Goal: Information Seeking & Learning: Learn about a topic

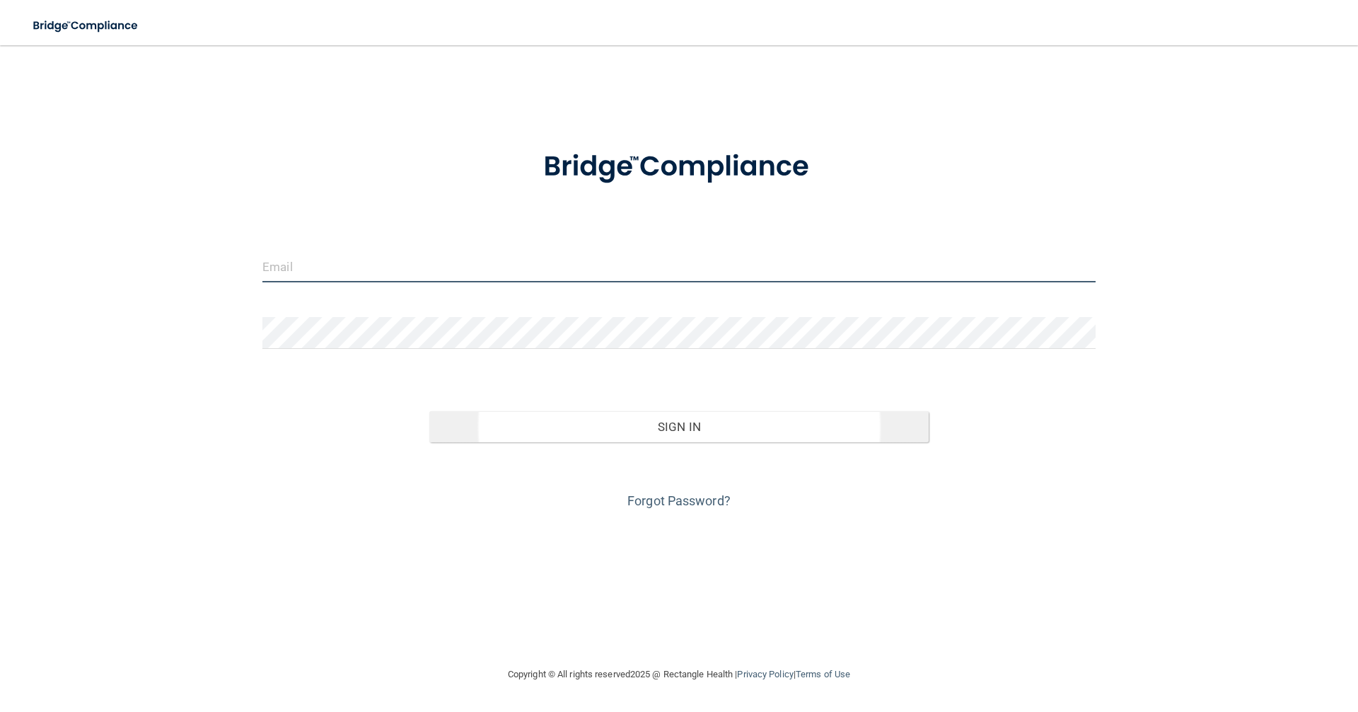
type input "[EMAIL_ADDRESS][DOMAIN_NAME]"
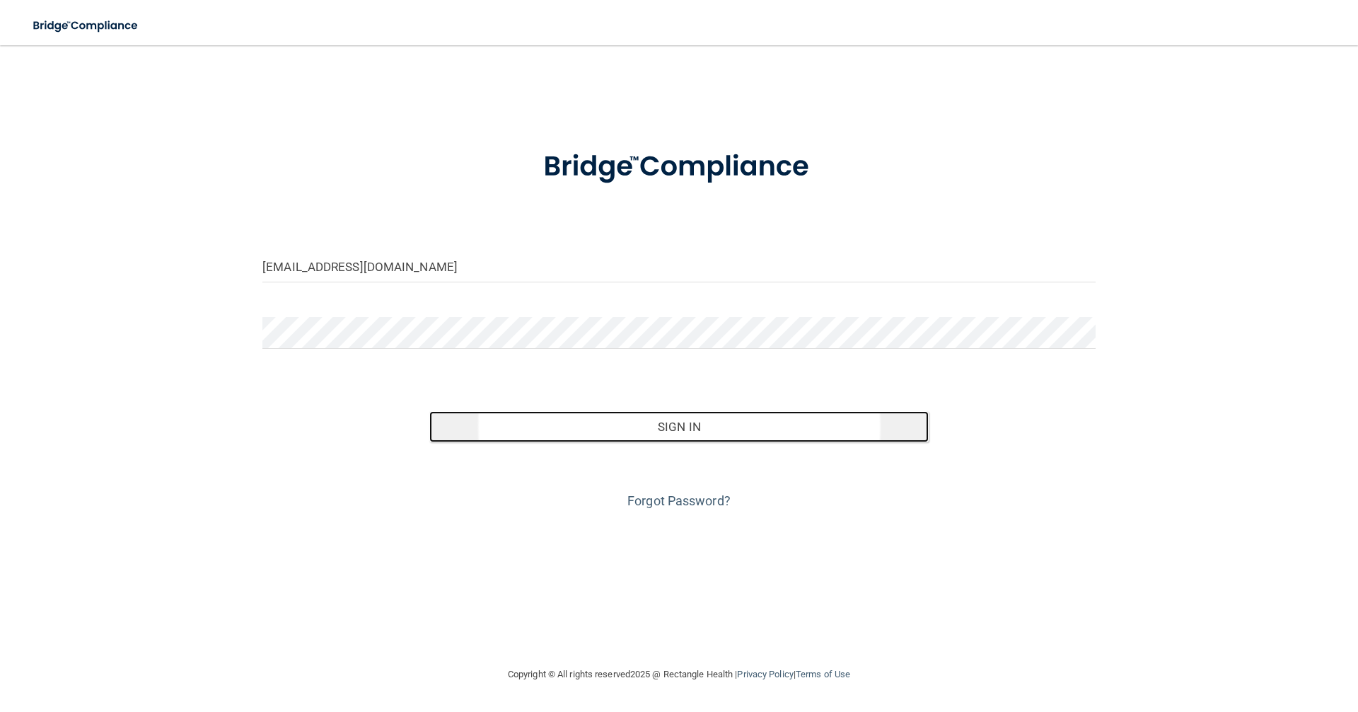
click at [674, 421] on button "Sign In" at bounding box center [679, 426] width 500 height 31
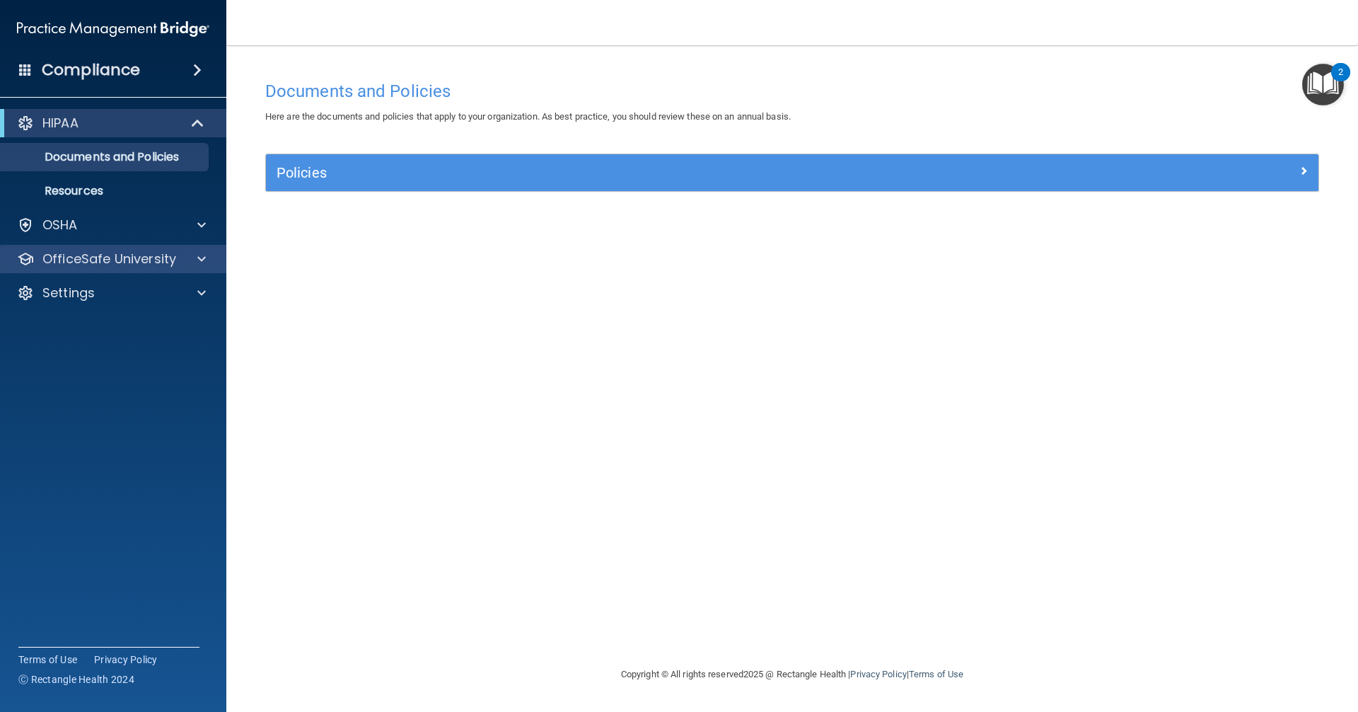
click at [149, 272] on div "OfficeSafe University" at bounding box center [113, 259] width 227 height 28
click at [204, 260] on span at bounding box center [201, 258] width 8 height 17
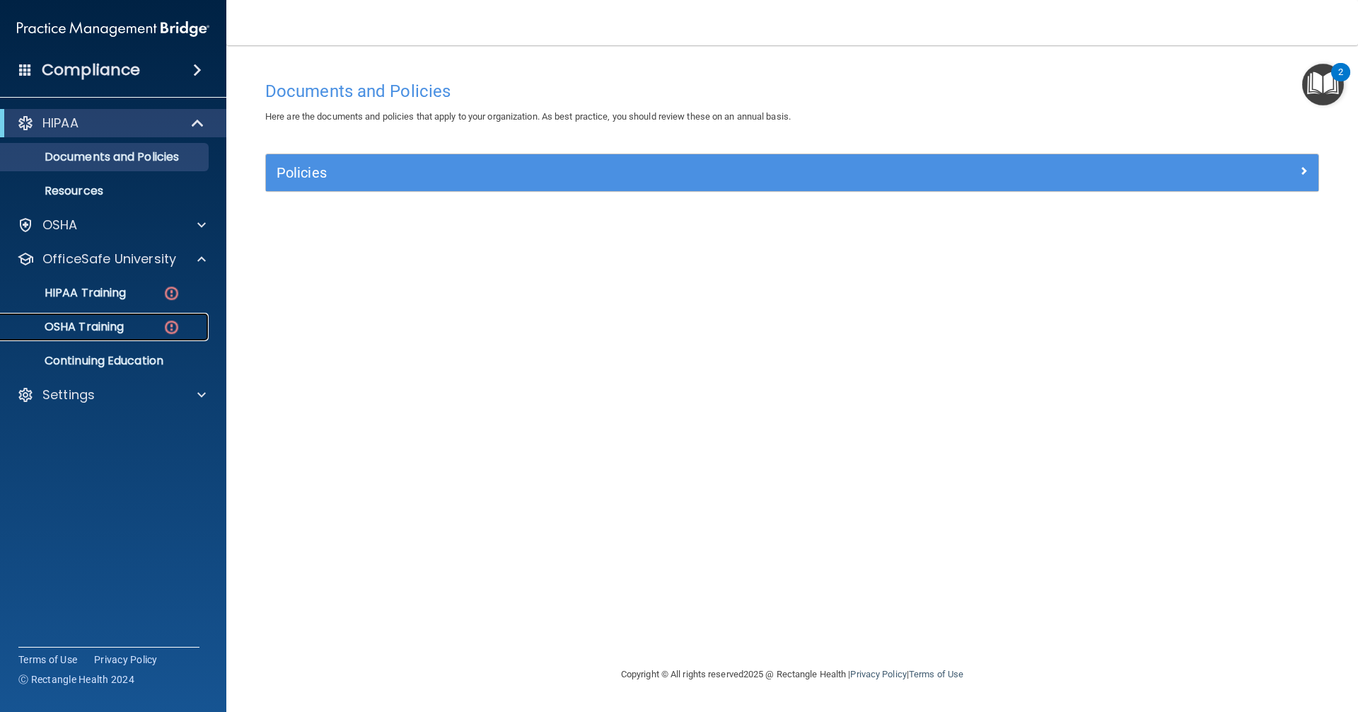
click at [113, 327] on p "OSHA Training" at bounding box center [66, 327] width 115 height 14
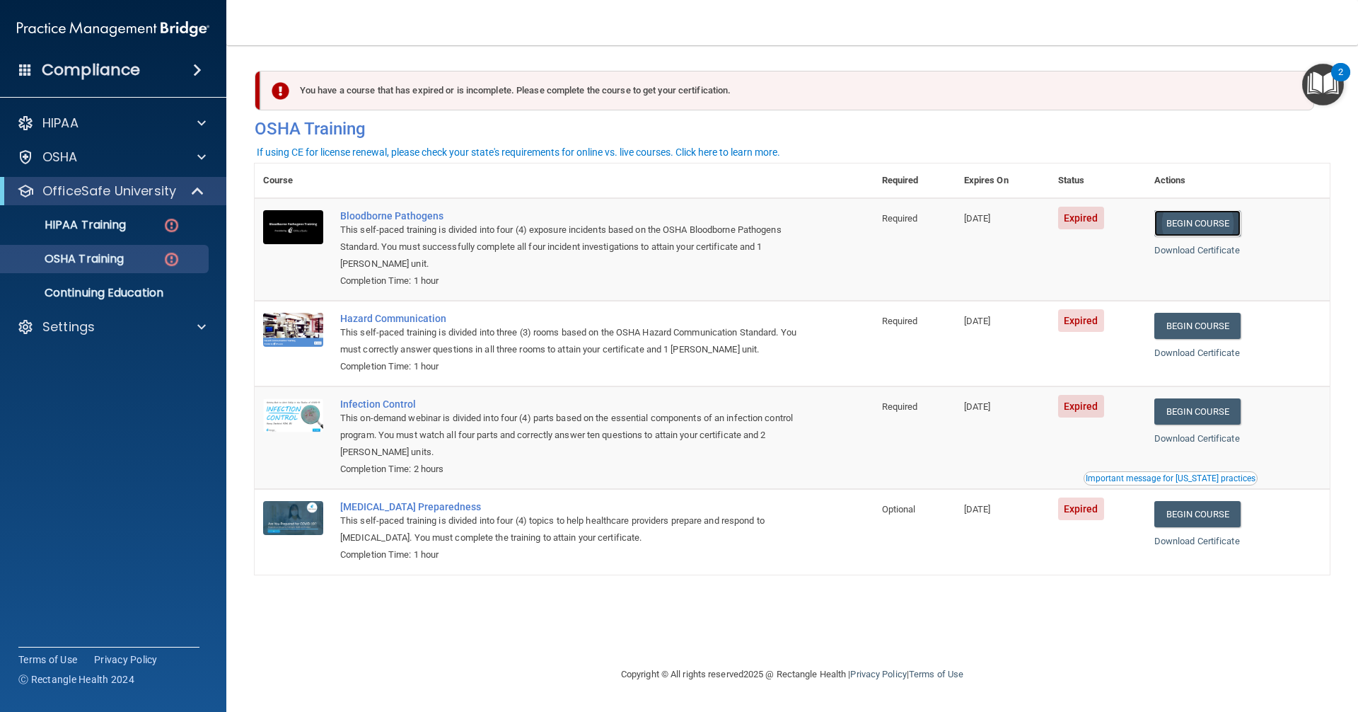
click at [1174, 221] on link "Begin Course" at bounding box center [1197, 223] width 86 height 26
click at [117, 219] on p "HIPAA Training" at bounding box center [67, 225] width 117 height 14
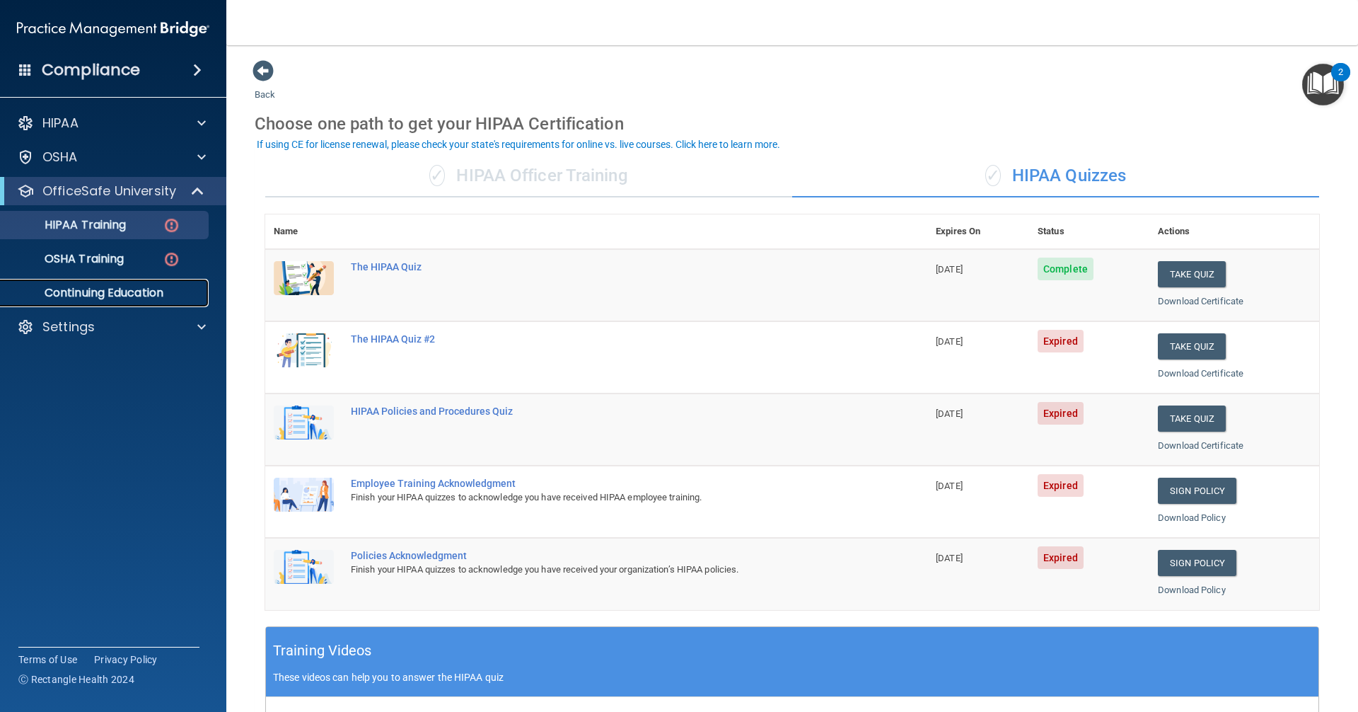
click at [129, 296] on p "Continuing Education" at bounding box center [105, 293] width 193 height 14
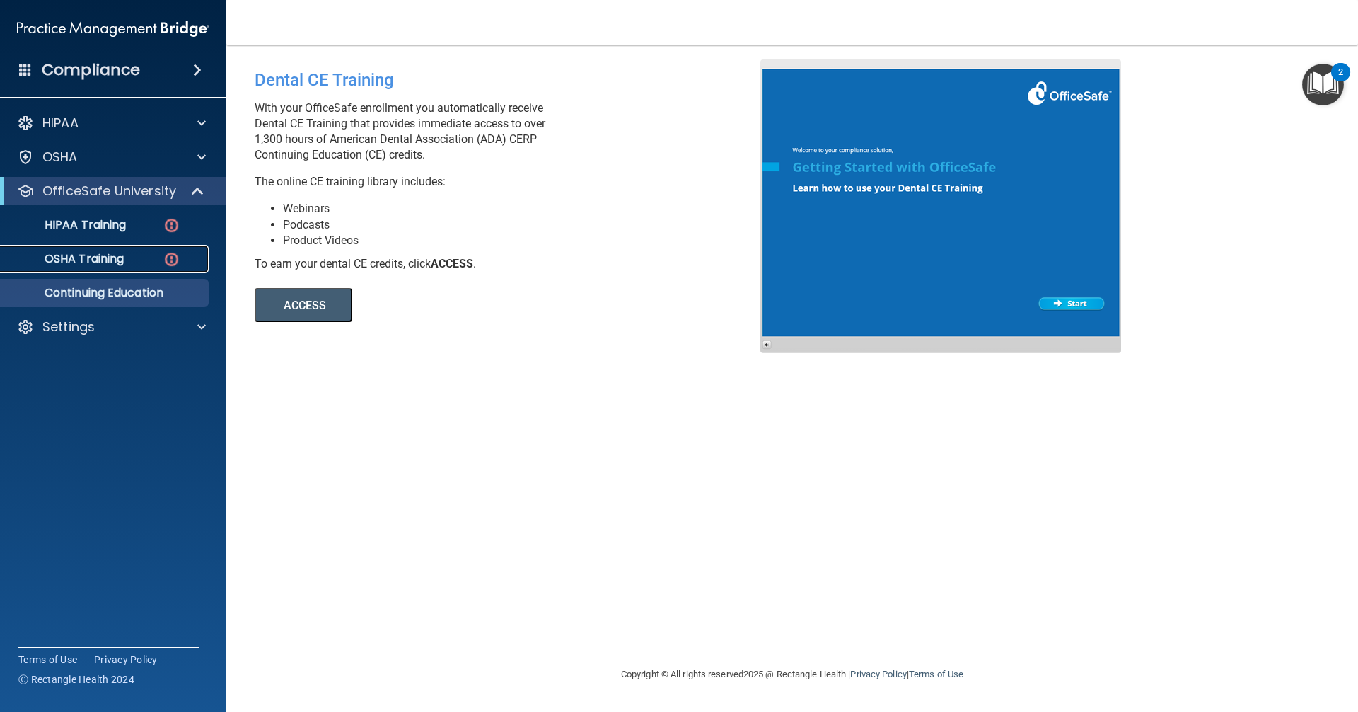
click at [105, 255] on p "OSHA Training" at bounding box center [66, 259] width 115 height 14
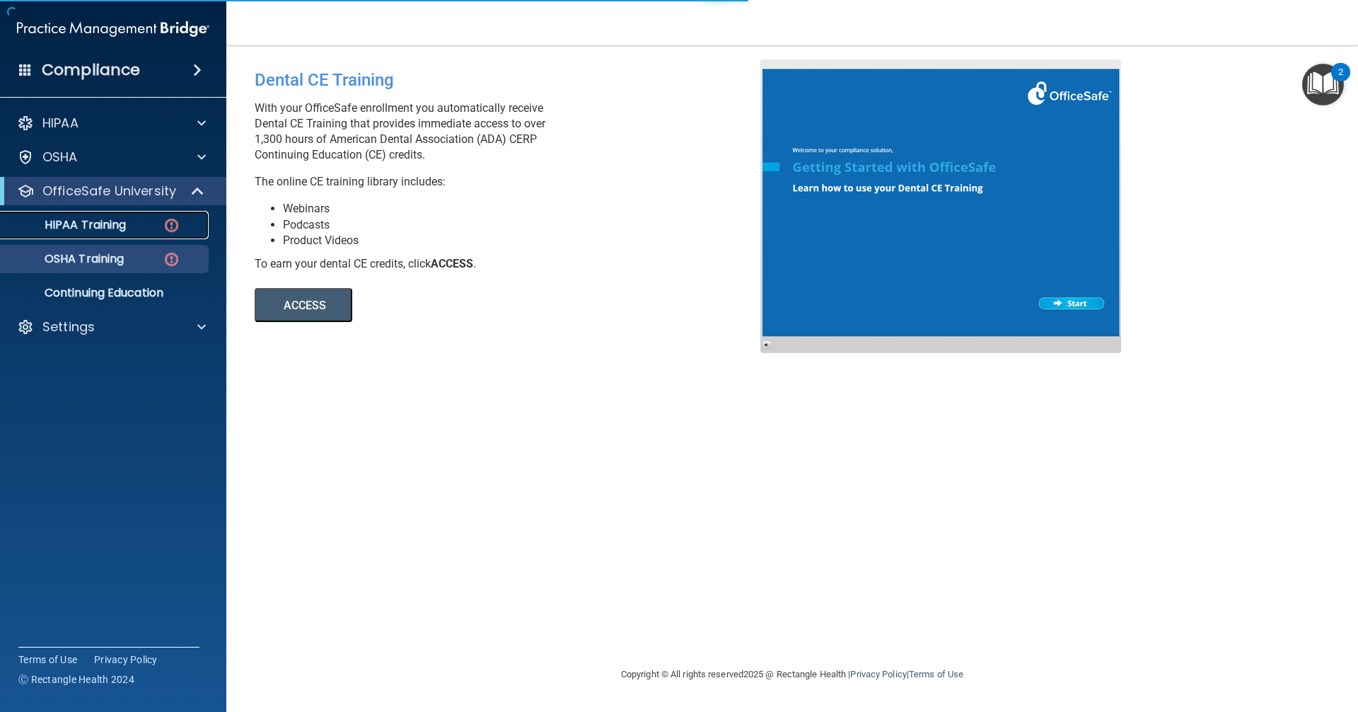
click at [115, 226] on p "HIPAA Training" at bounding box center [67, 225] width 117 height 14
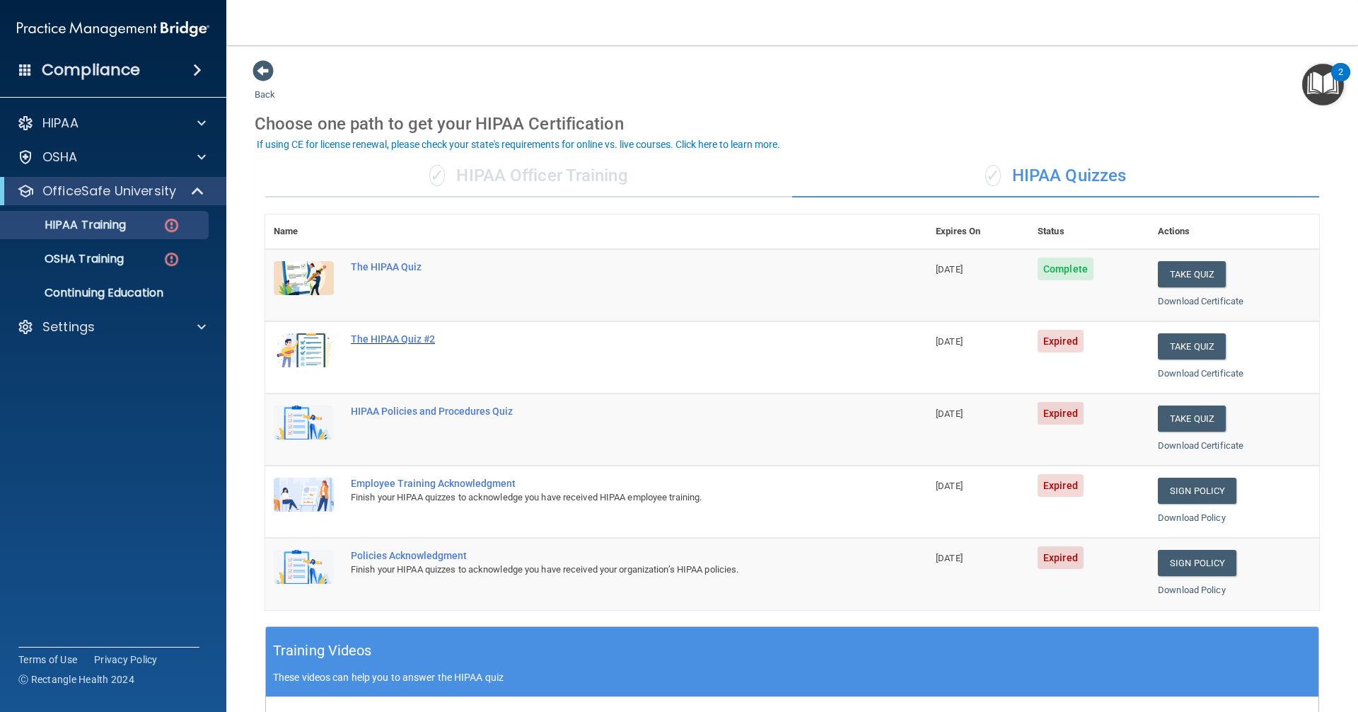
click at [407, 340] on div "The HIPAA Quiz #2" at bounding box center [604, 338] width 506 height 11
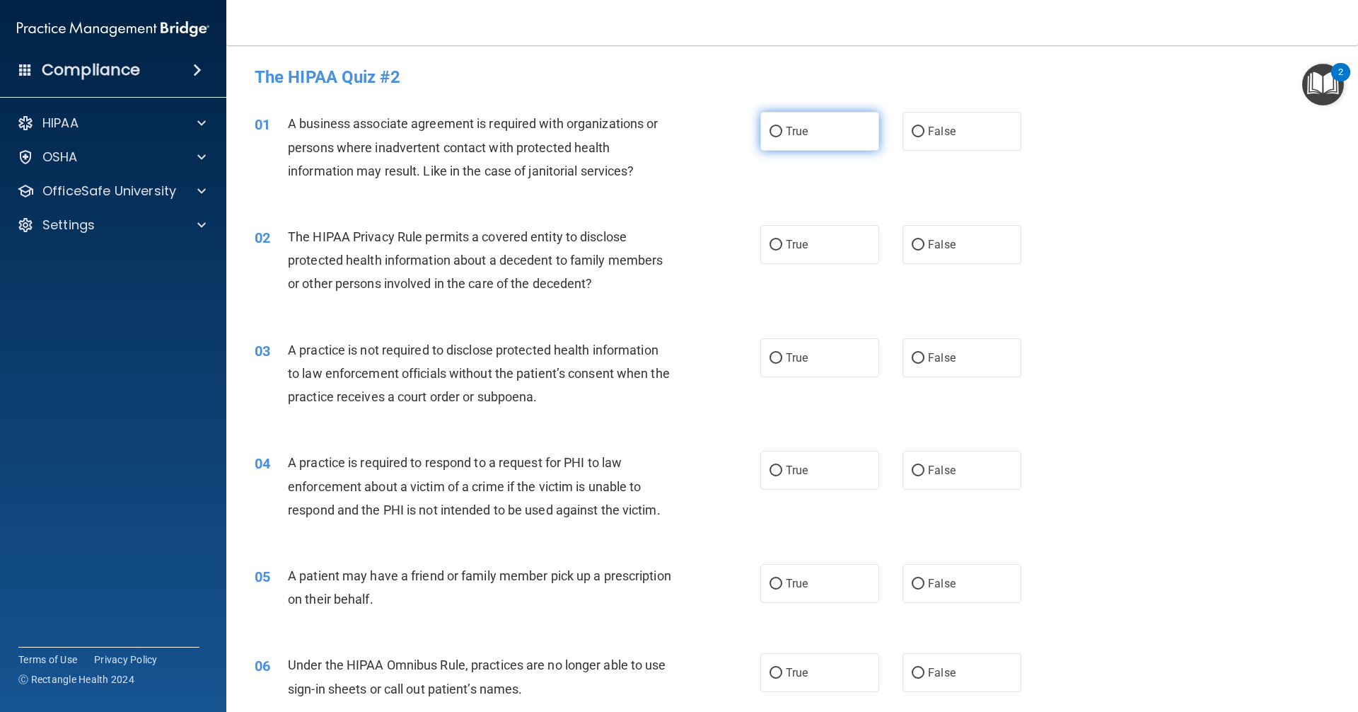
click at [799, 134] on span "True" at bounding box center [797, 130] width 22 height 13
click at [782, 134] on input "True" at bounding box center [776, 132] width 13 height 11
radio input "true"
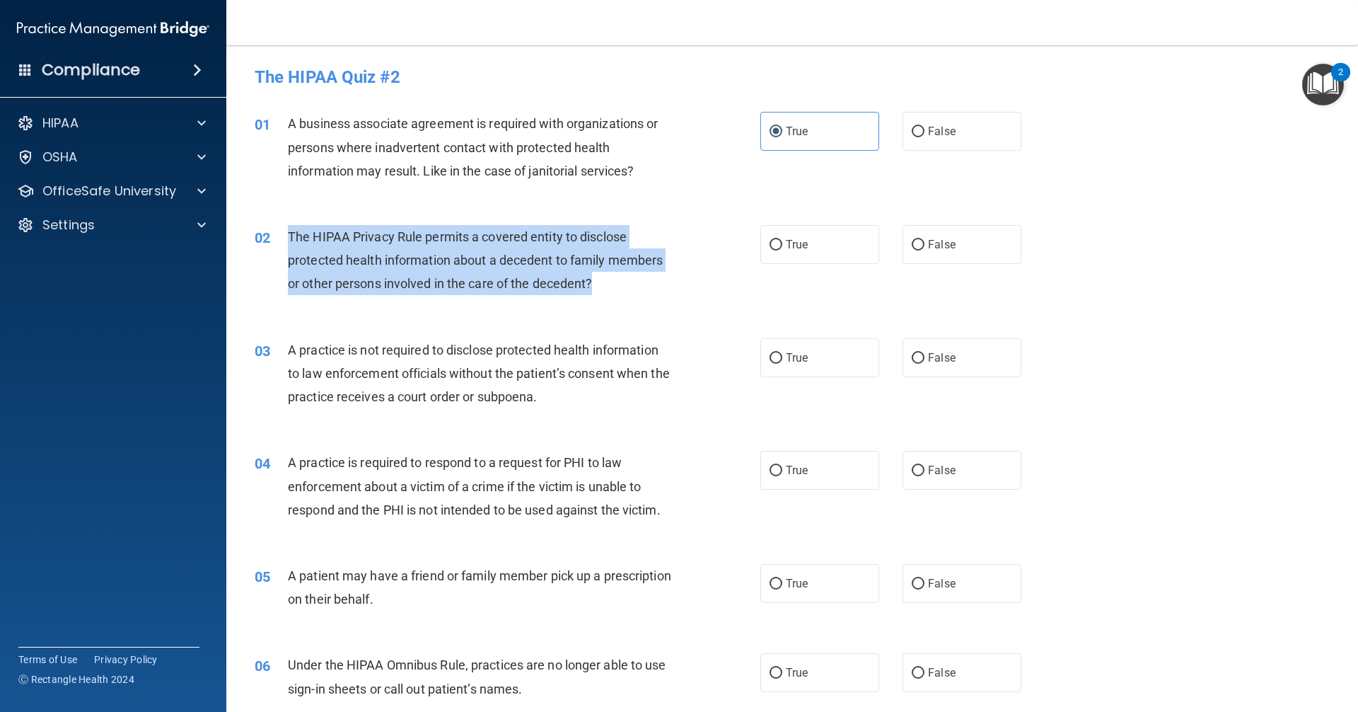
drag, startPoint x: 291, startPoint y: 235, endPoint x: 632, endPoint y: 288, distance: 345.7
click at [632, 288] on div "The HIPAA Privacy Rule permits a covered entity to disclose protected health in…" at bounding box center [485, 260] width 395 height 71
copy span "The HIPAA Privacy Rule permits a covered entity to disclose protected health in…"
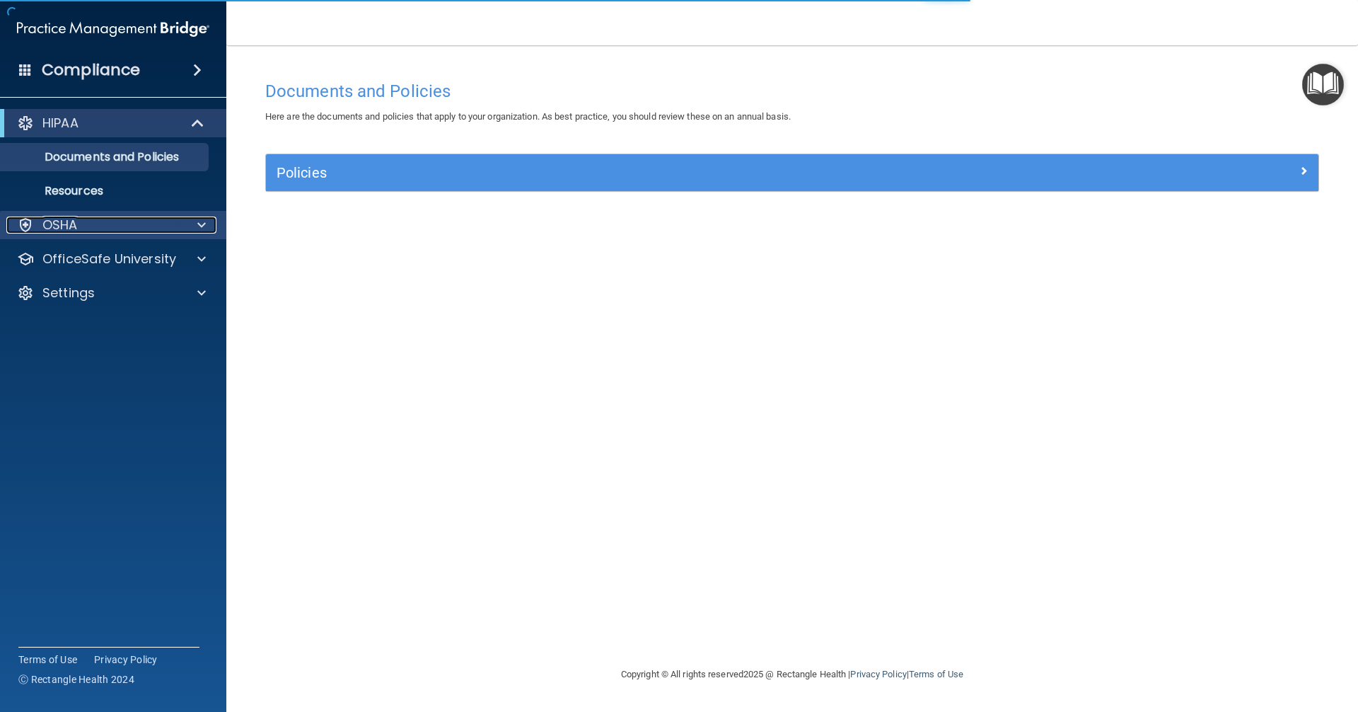
click at [188, 223] on div at bounding box center [199, 224] width 35 height 17
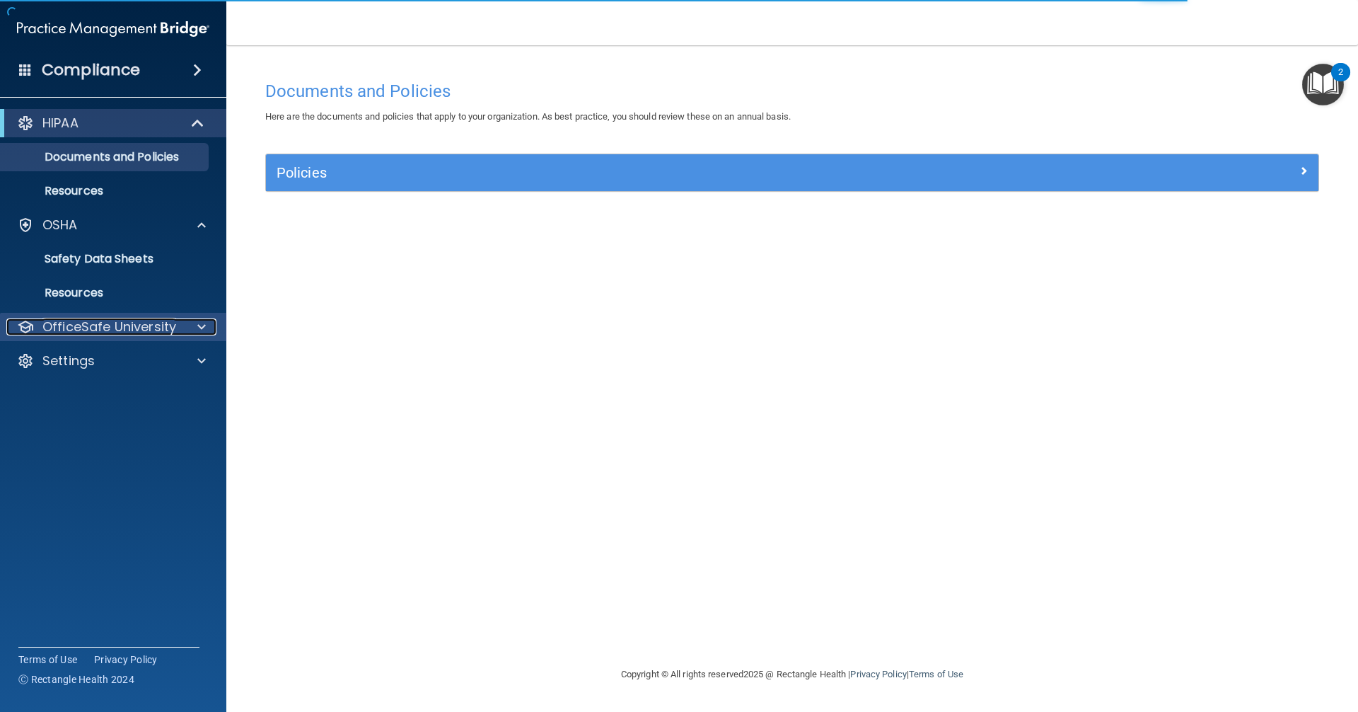
click at [146, 328] on p "OfficeSafe University" at bounding box center [109, 326] width 134 height 17
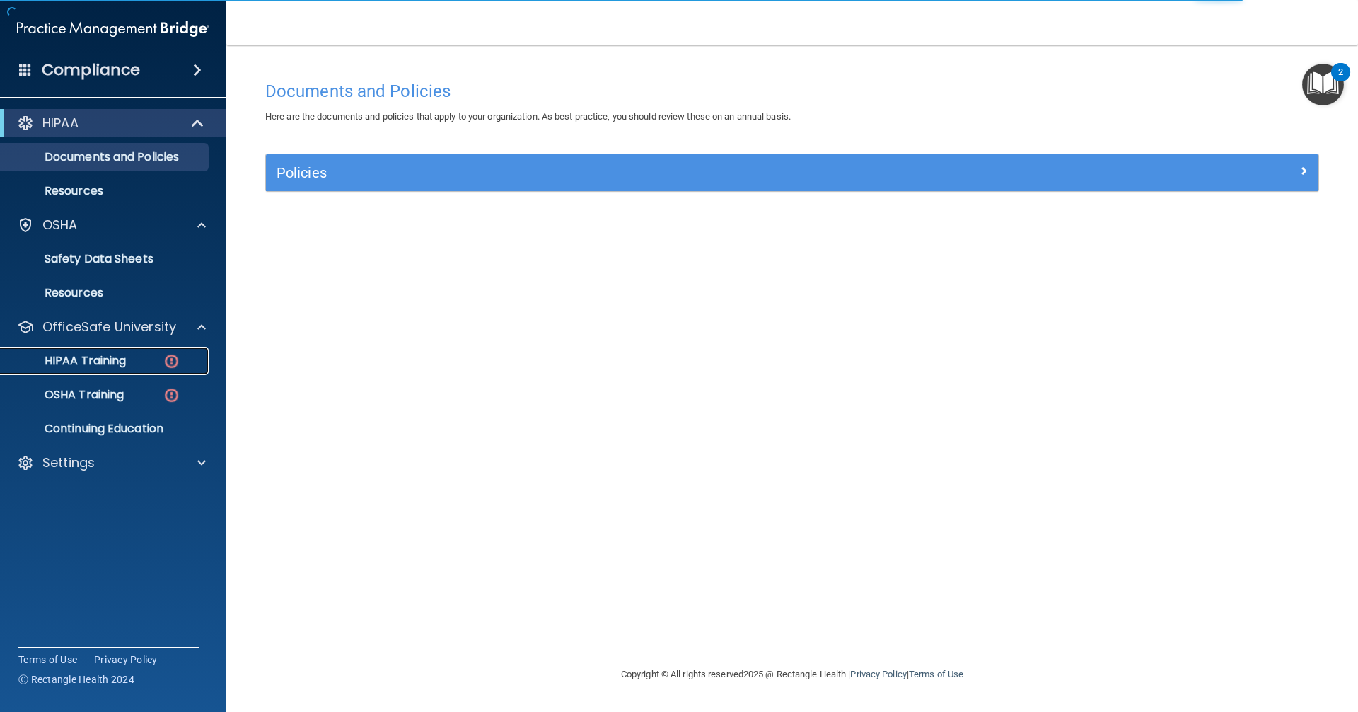
click at [146, 359] on div "HIPAA Training" at bounding box center [105, 361] width 193 height 14
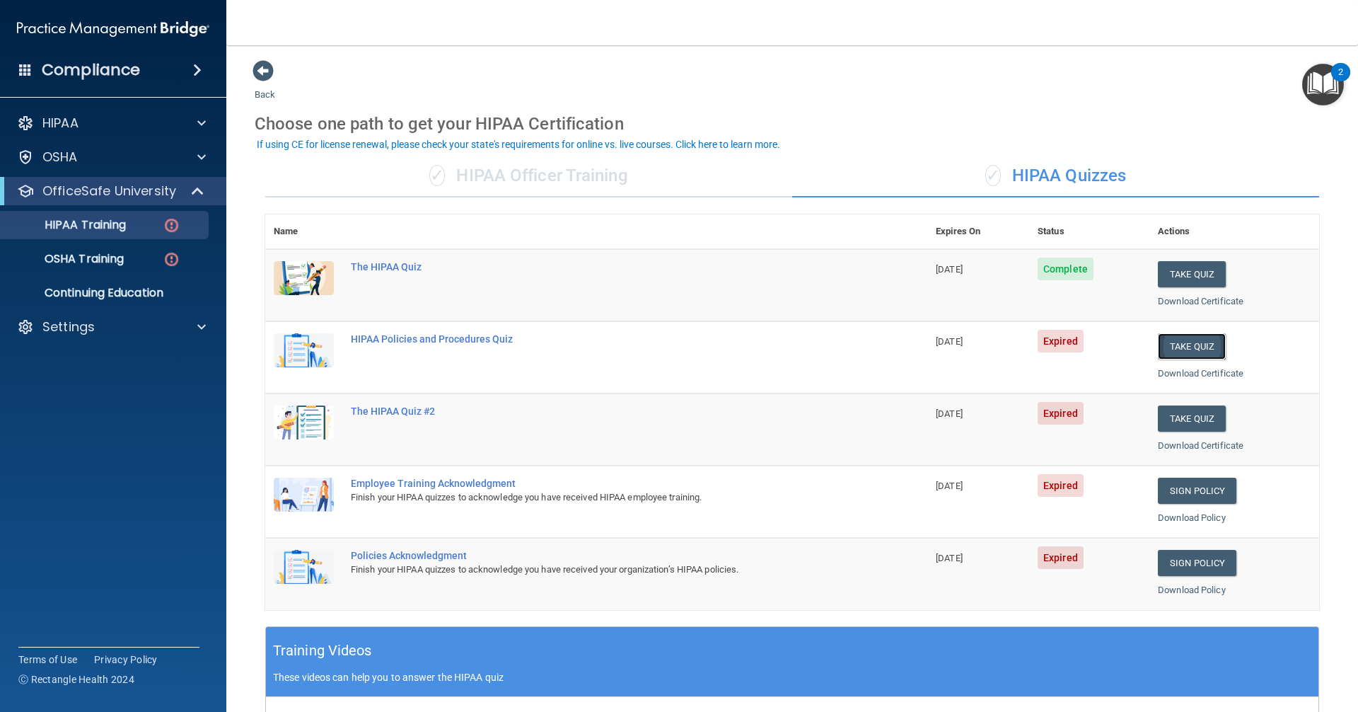
click at [656, 344] on button "Take Quiz" at bounding box center [1192, 346] width 68 height 26
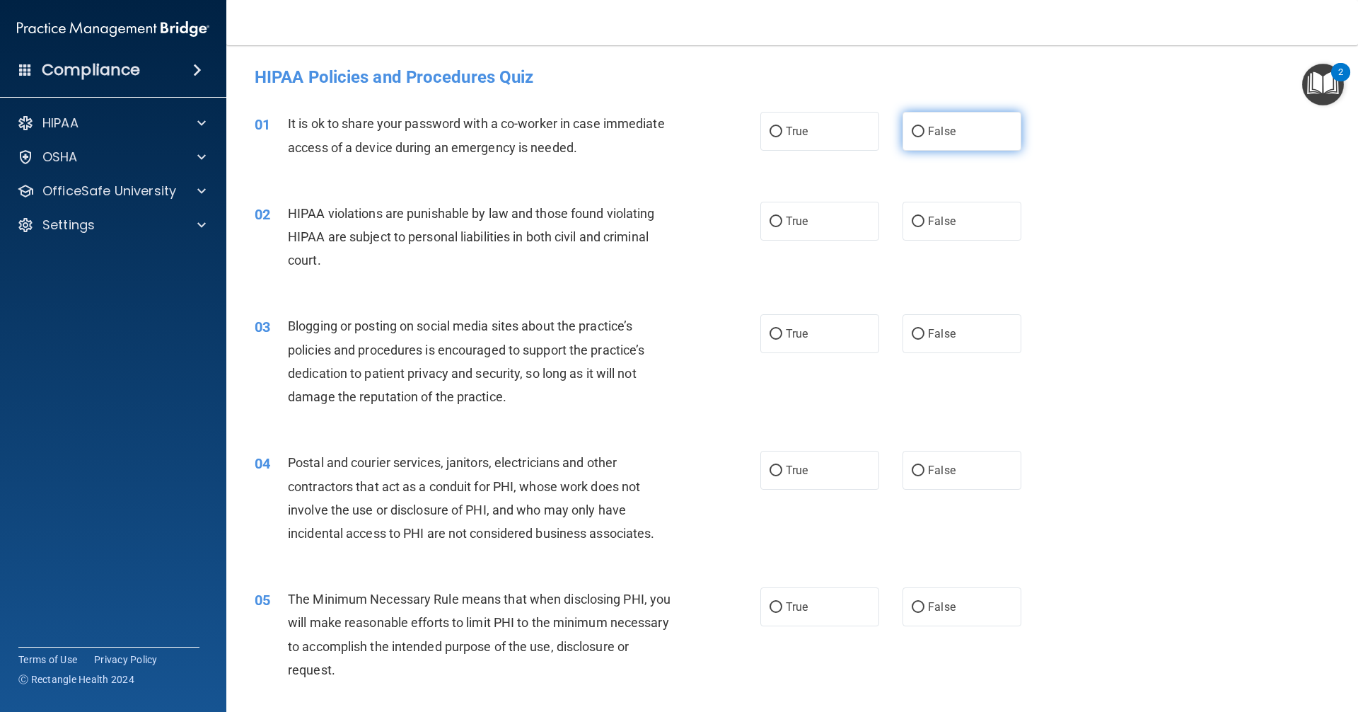
click at [656, 137] on label "False" at bounding box center [961, 131] width 119 height 39
click at [656, 137] on input "False" at bounding box center [918, 132] width 13 height 11
radio input "true"
click at [656, 223] on label "True" at bounding box center [819, 221] width 119 height 39
click at [656, 223] on input "True" at bounding box center [776, 221] width 13 height 11
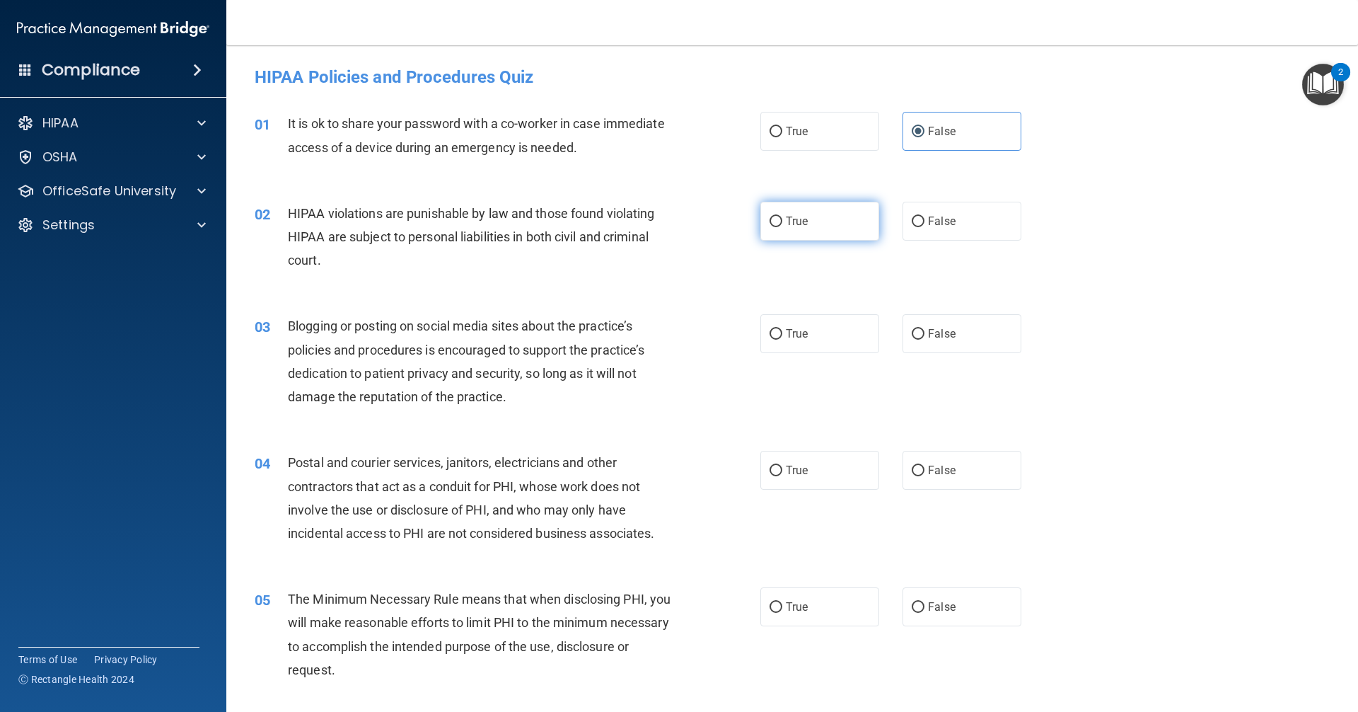
radio input "true"
click at [656, 341] on label "True" at bounding box center [819, 333] width 119 height 39
click at [656, 339] on input "True" at bounding box center [776, 334] width 13 height 11
radio input "true"
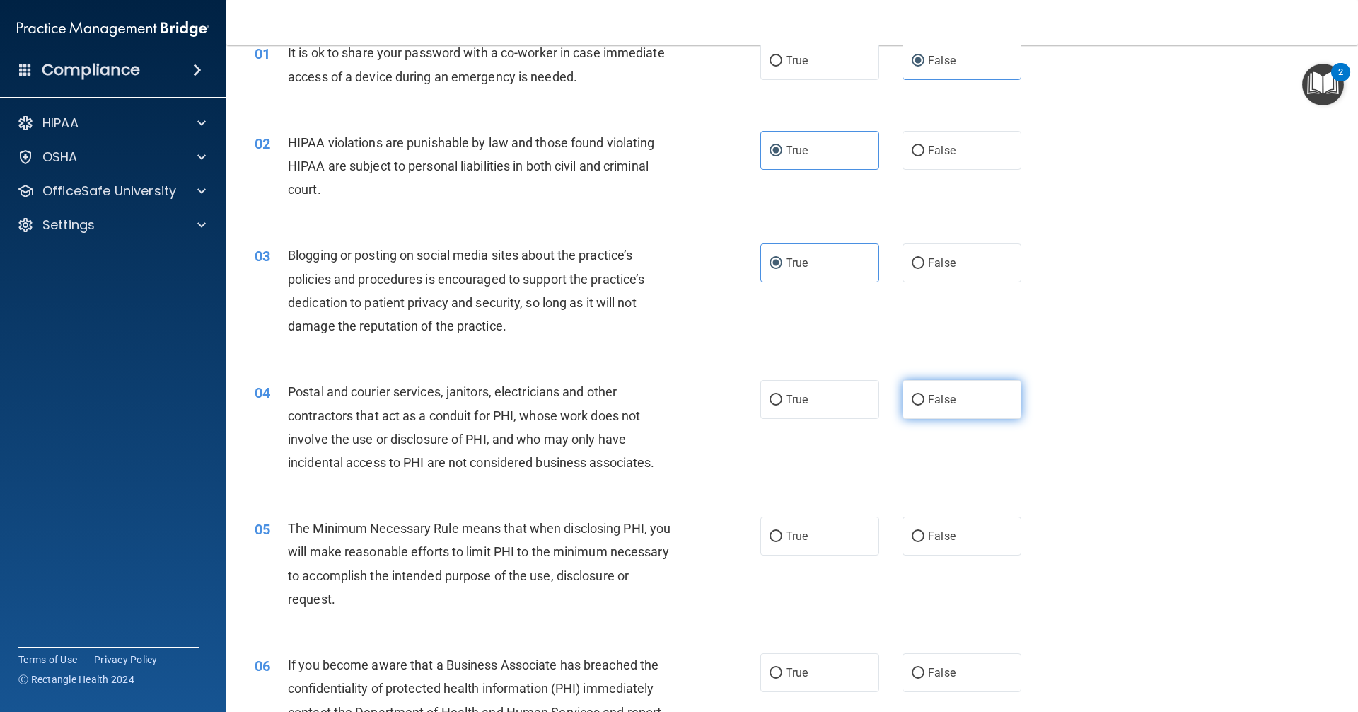
click at [656, 402] on input "False" at bounding box center [918, 400] width 13 height 11
radio input "true"
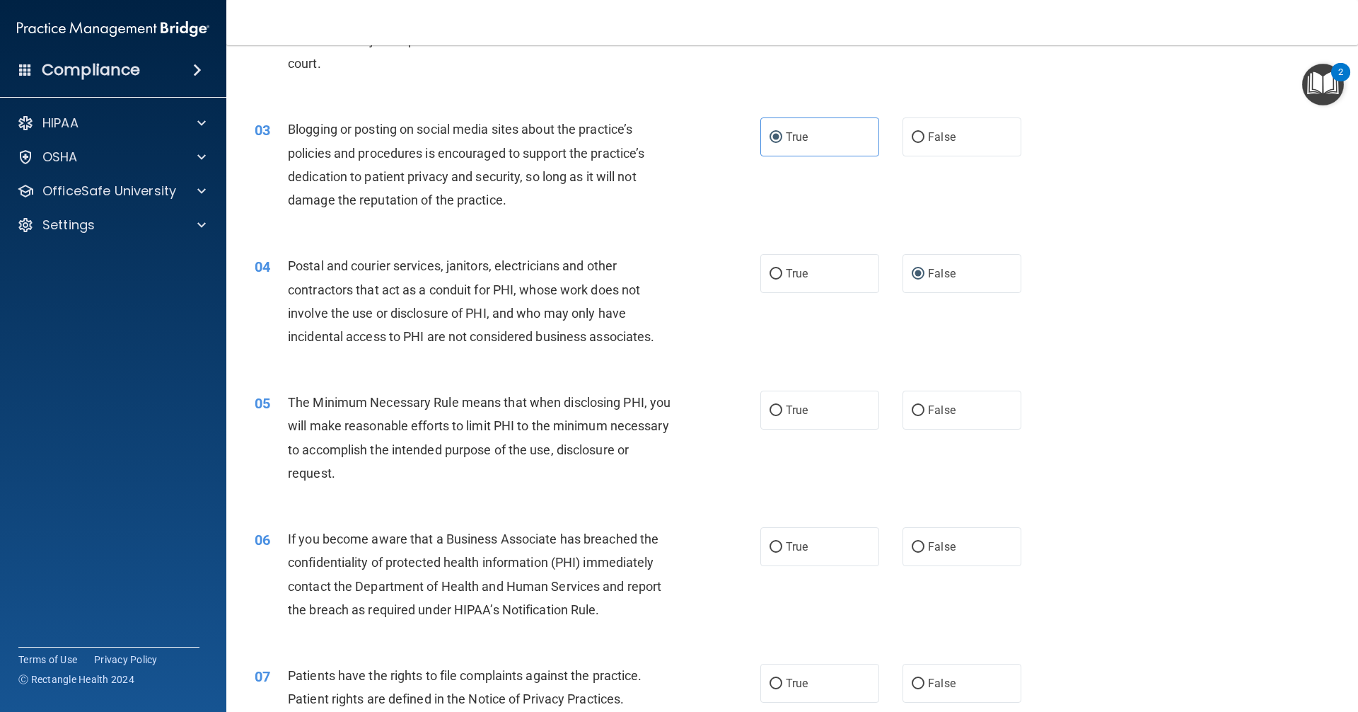
scroll to position [354, 0]
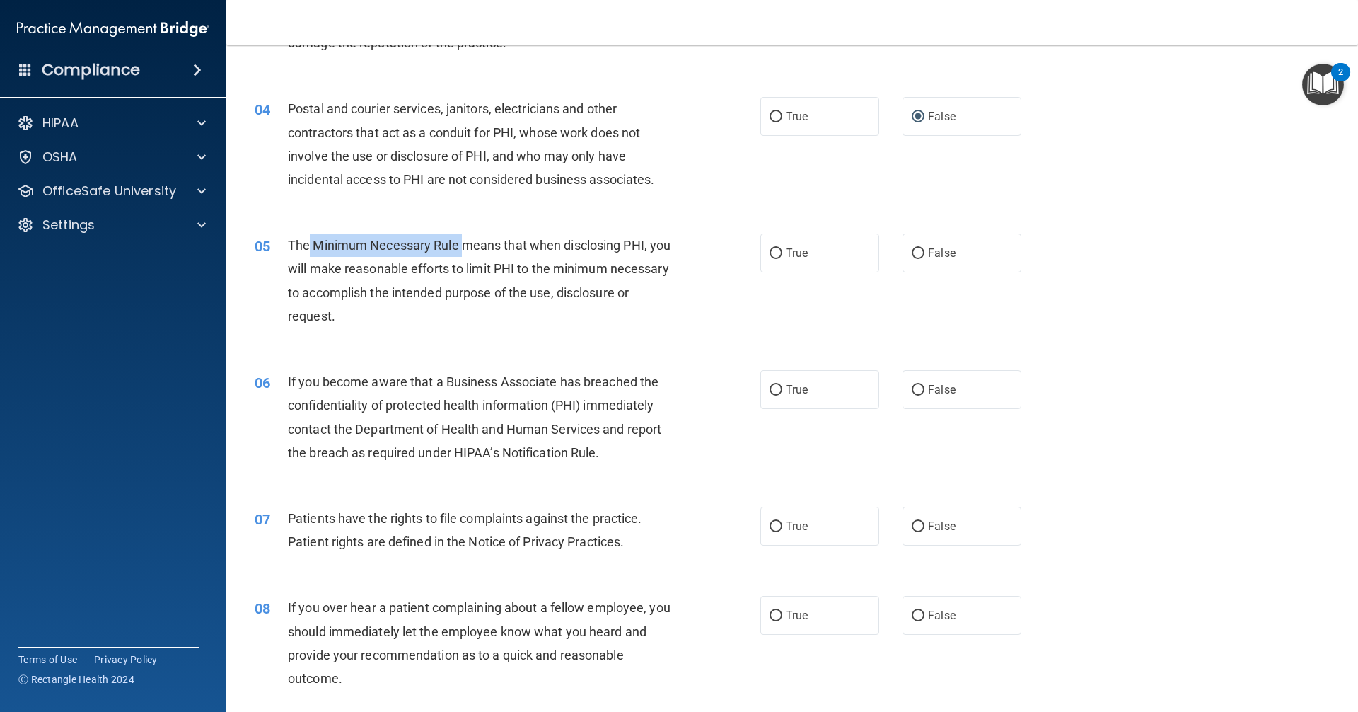
drag, startPoint x: 310, startPoint y: 241, endPoint x: 461, endPoint y: 240, distance: 151.4
click at [461, 240] on span "The Minimum Necessary Rule means that when disclosing PHI, you will make reason…" at bounding box center [479, 281] width 383 height 86
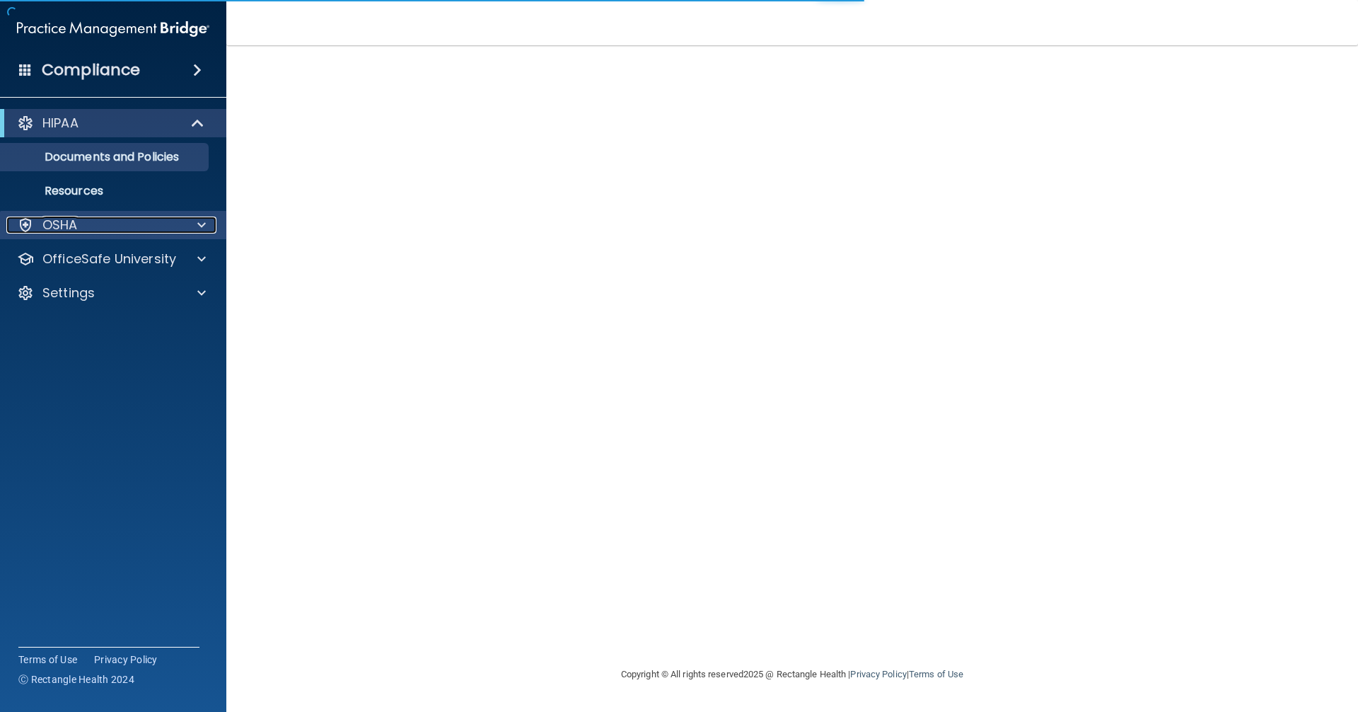
click at [118, 231] on div "OSHA" at bounding box center [93, 224] width 175 height 17
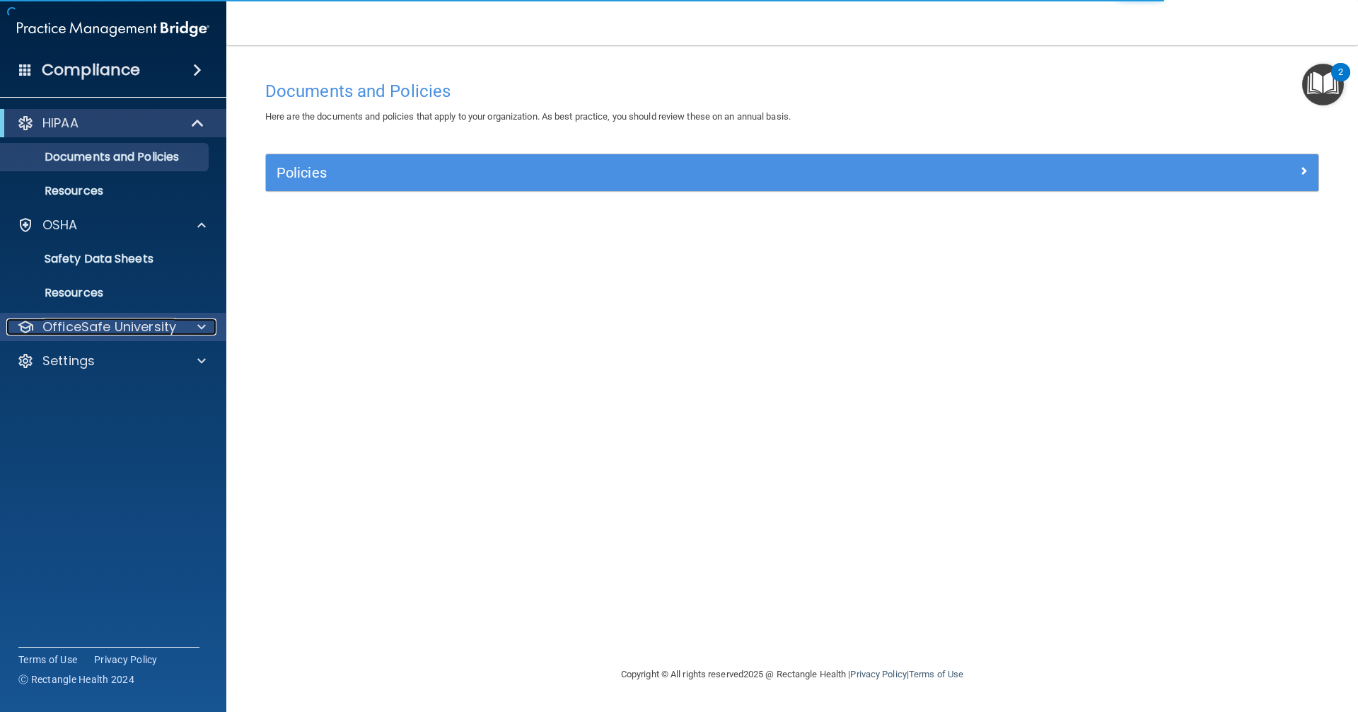
click at [108, 323] on p "OfficeSafe University" at bounding box center [109, 326] width 134 height 17
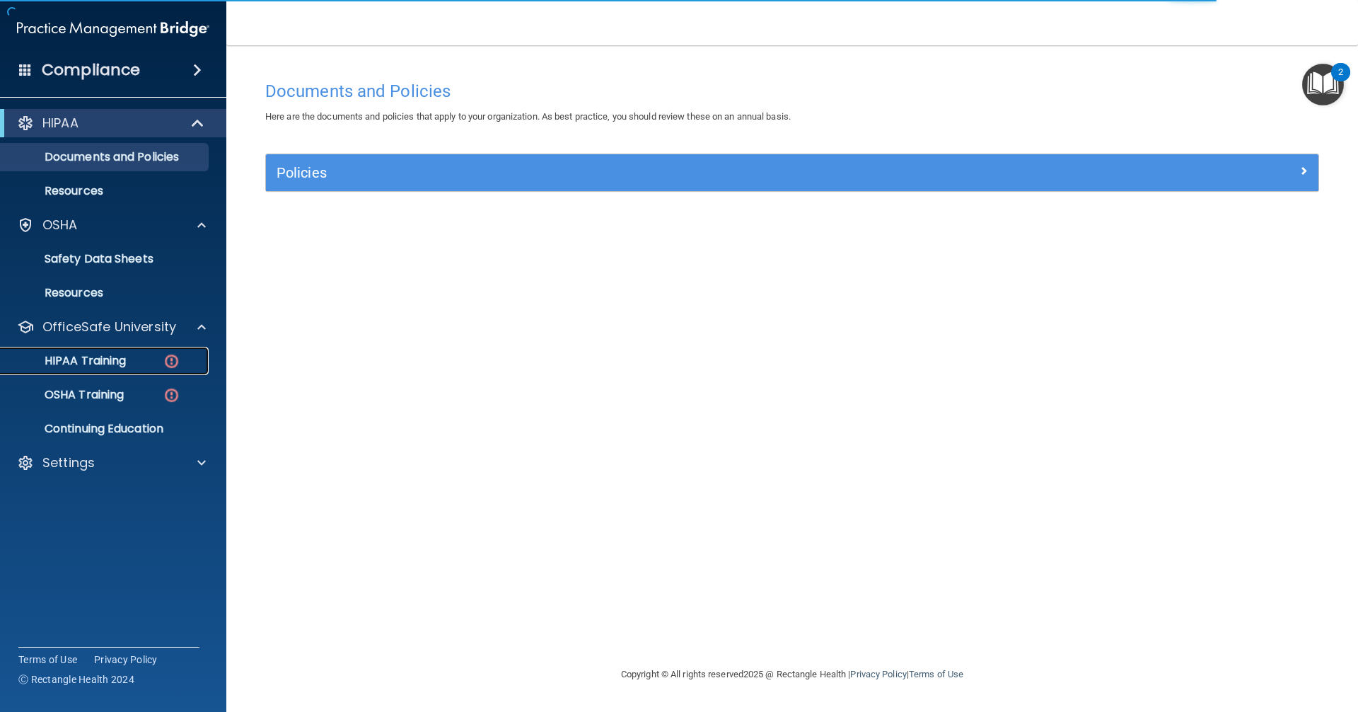
click at [137, 368] on link "HIPAA Training" at bounding box center [97, 361] width 223 height 28
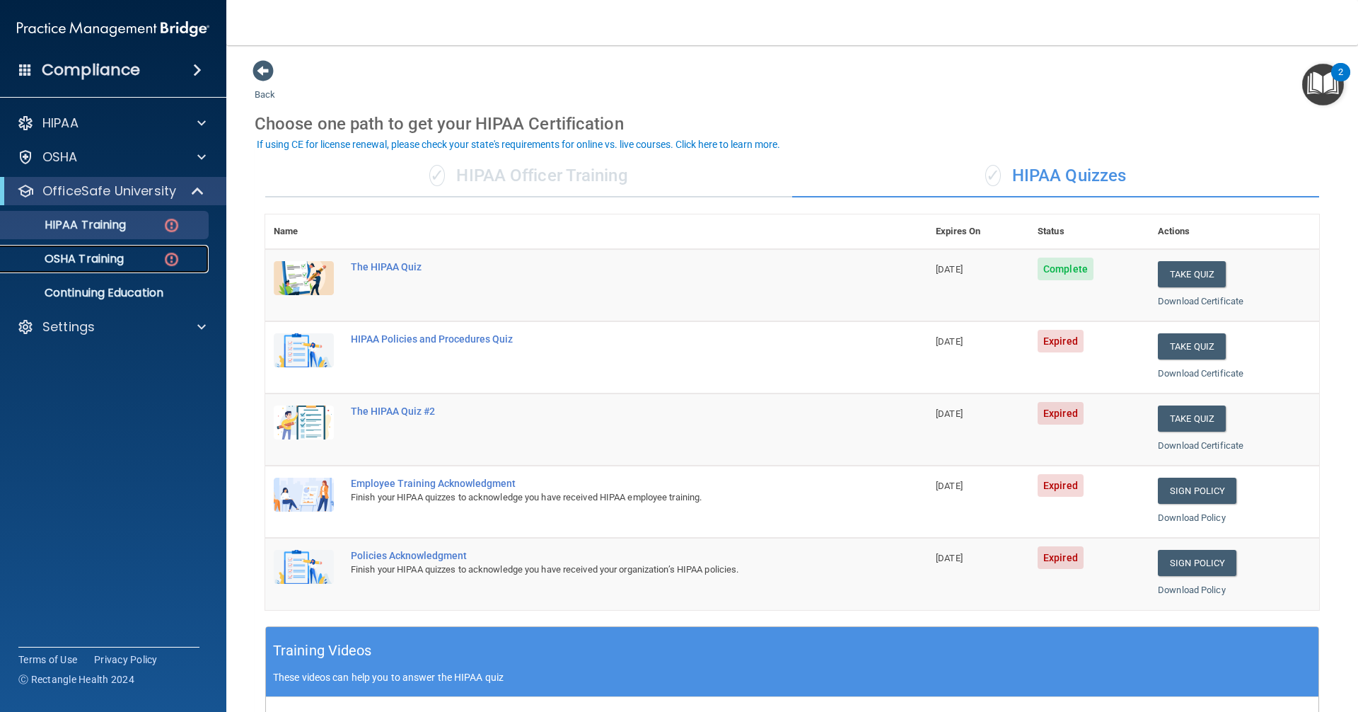
click at [93, 252] on p "OSHA Training" at bounding box center [66, 259] width 115 height 14
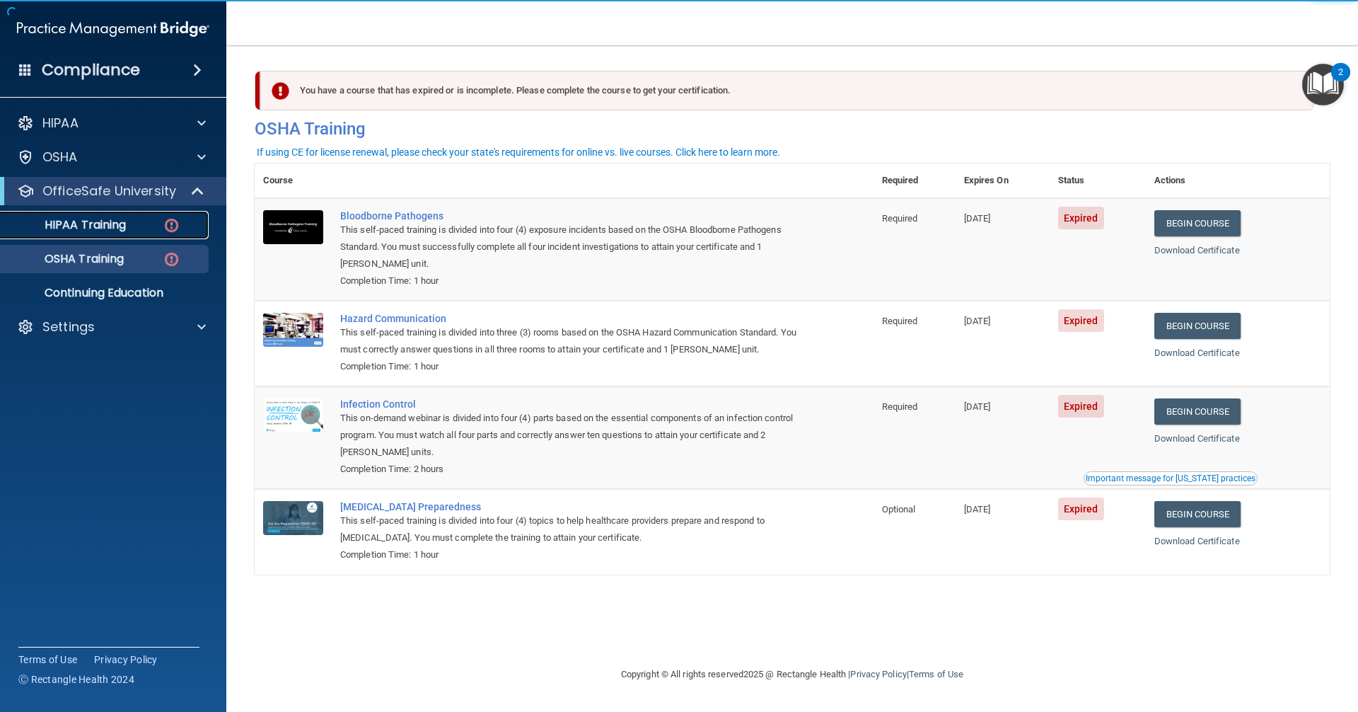
click at [128, 222] on div "HIPAA Training" at bounding box center [105, 225] width 193 height 14
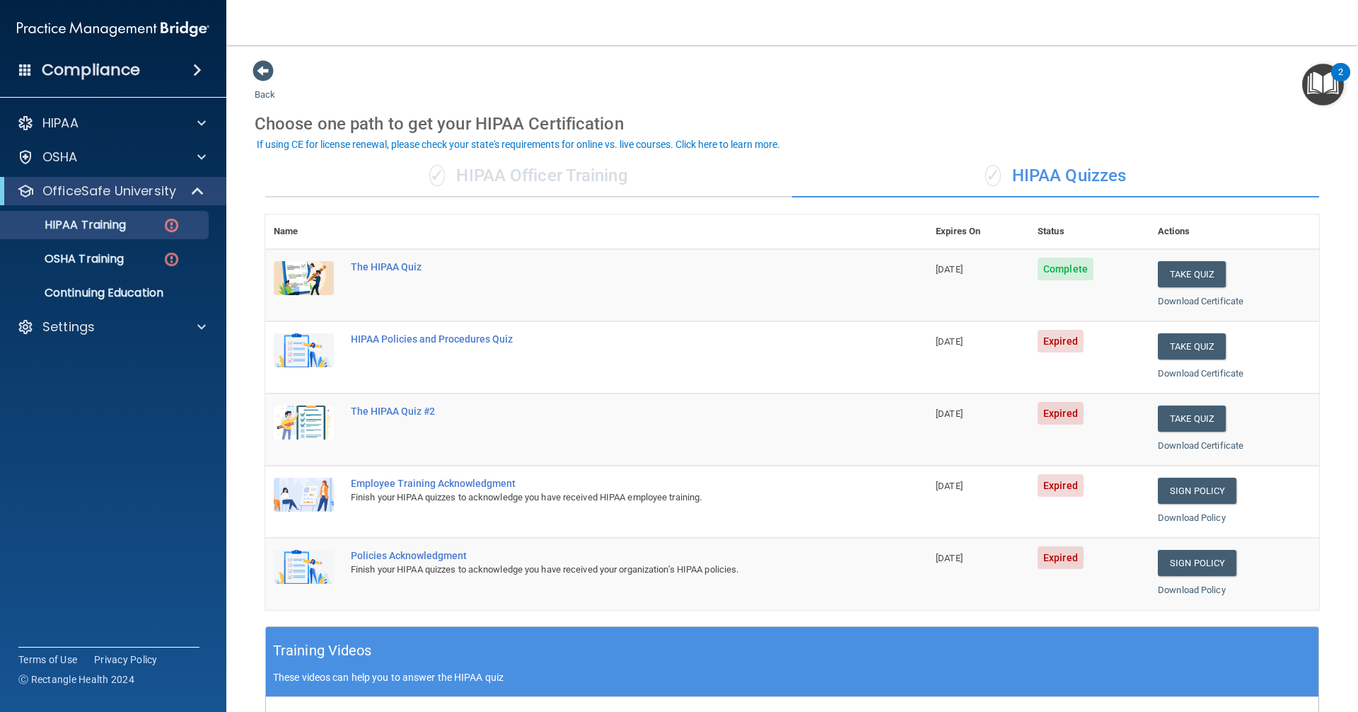
click at [377, 331] on td "HIPAA Policies and Procedures Quiz" at bounding box center [634, 357] width 585 height 72
click at [391, 337] on div "HIPAA Policies and Procedures Quiz" at bounding box center [604, 338] width 506 height 11
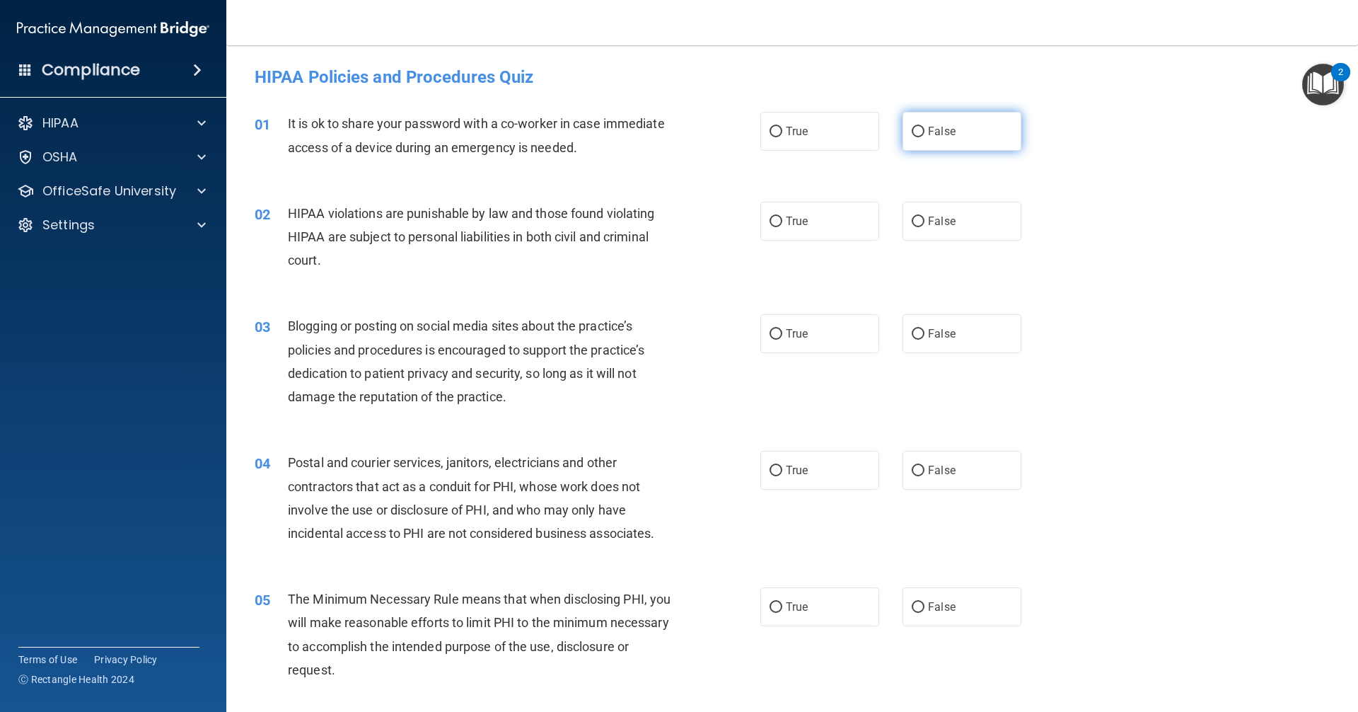
click at [934, 131] on span "False" at bounding box center [942, 130] width 28 height 13
click at [924, 131] on input "False" at bounding box center [918, 132] width 13 height 11
radio input "true"
click at [830, 226] on label "True" at bounding box center [819, 221] width 119 height 39
click at [782, 226] on input "True" at bounding box center [776, 221] width 13 height 11
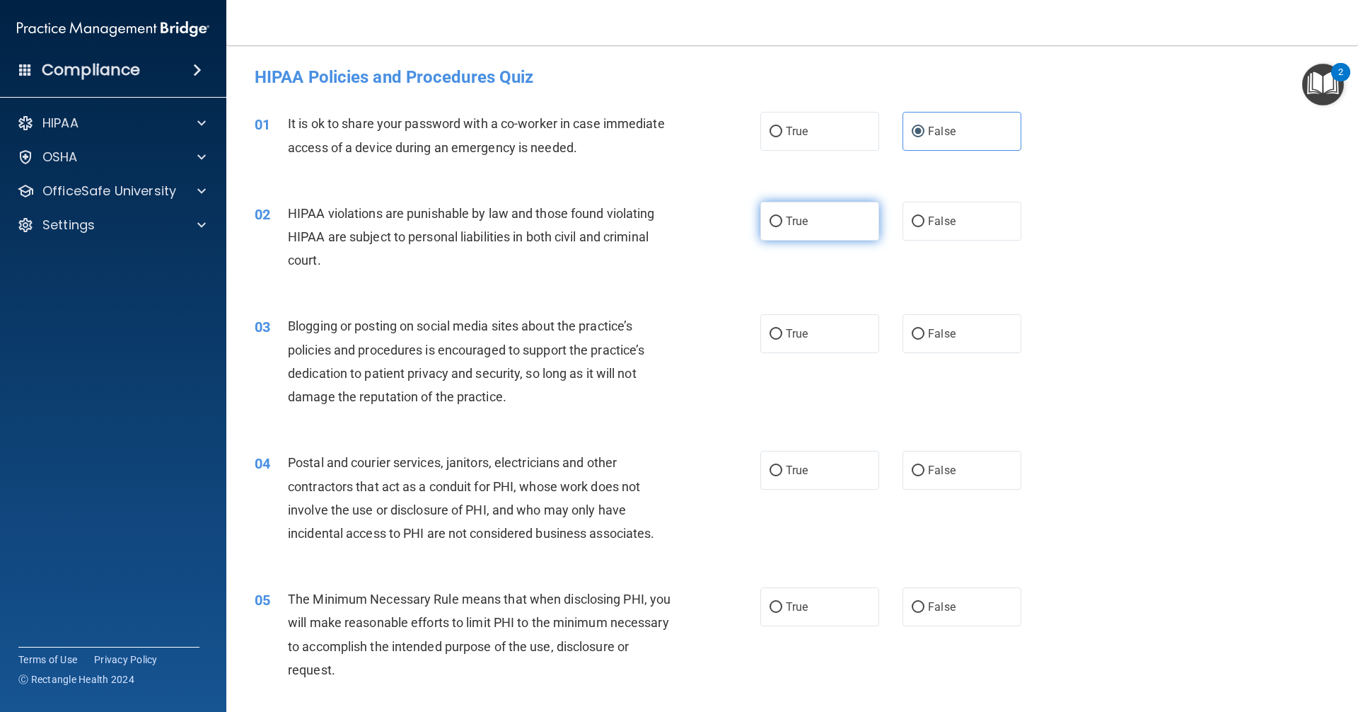
radio input "true"
drag, startPoint x: 810, startPoint y: 333, endPoint x: 799, endPoint y: 333, distance: 11.3
click at [809, 333] on label "True" at bounding box center [819, 333] width 119 height 39
click at [782, 333] on input "True" at bounding box center [776, 334] width 13 height 11
radio input "true"
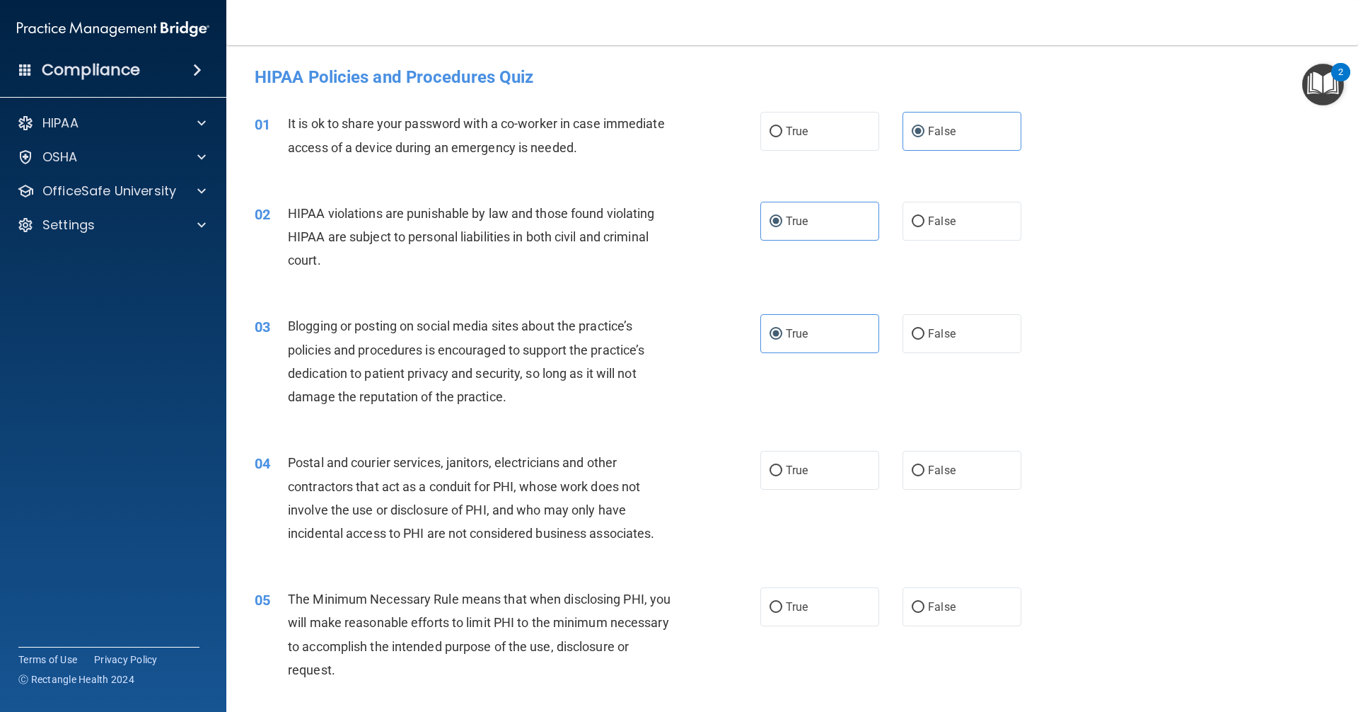
scroll to position [141, 0]
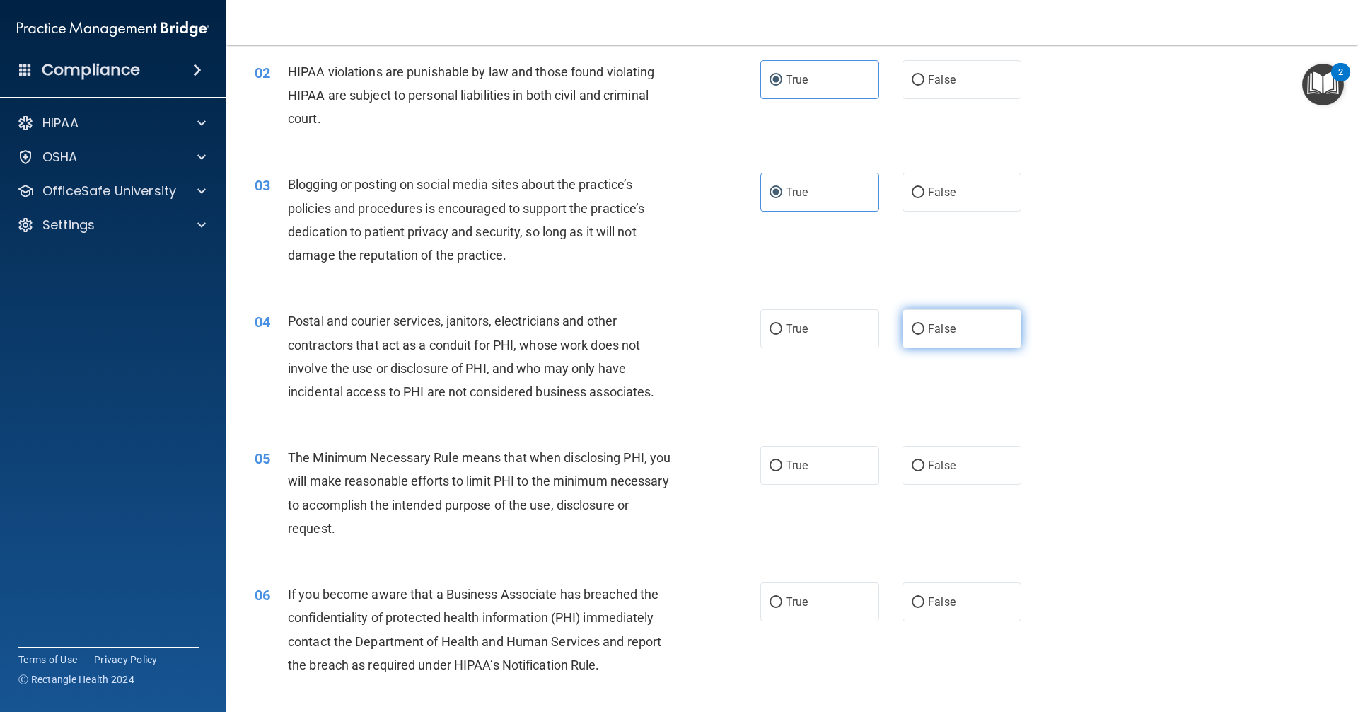
click at [959, 344] on label "False" at bounding box center [961, 328] width 119 height 39
click at [924, 335] on input "False" at bounding box center [918, 329] width 13 height 11
radio input "true"
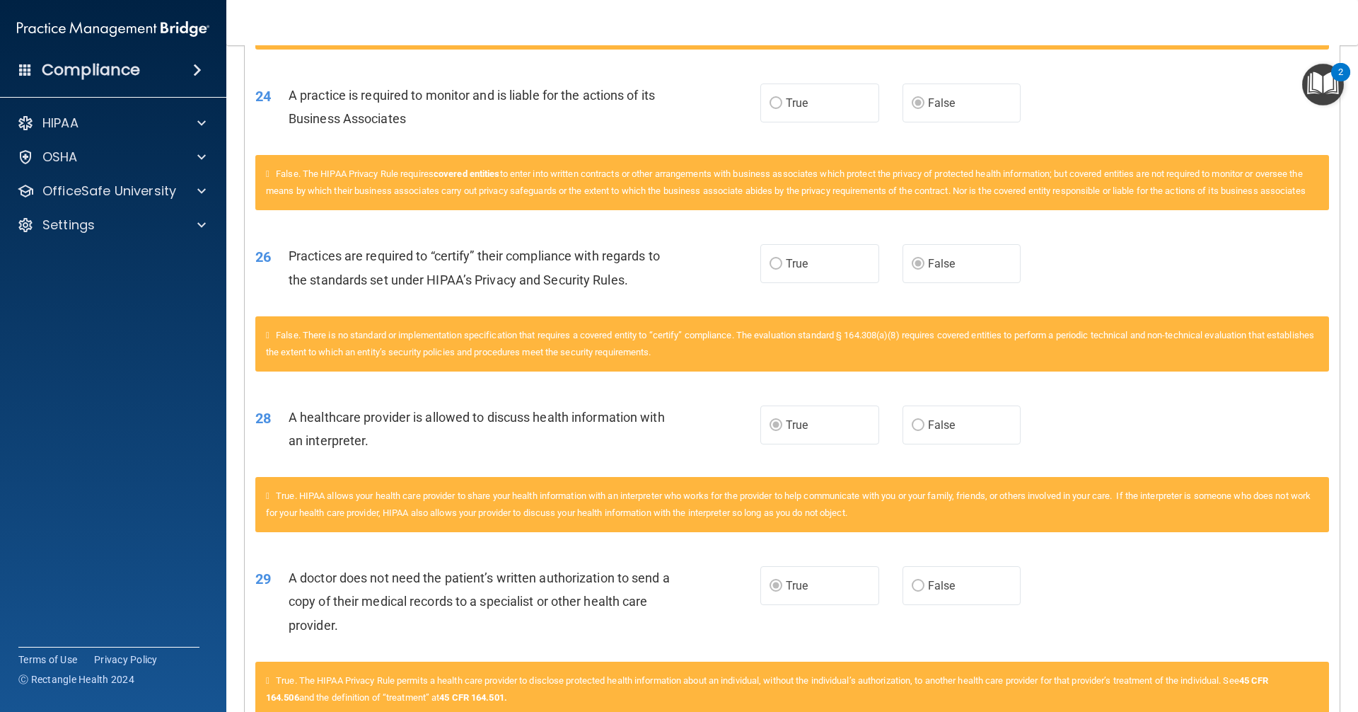
scroll to position [2440, 0]
